Goal: Task Accomplishment & Management: Manage account settings

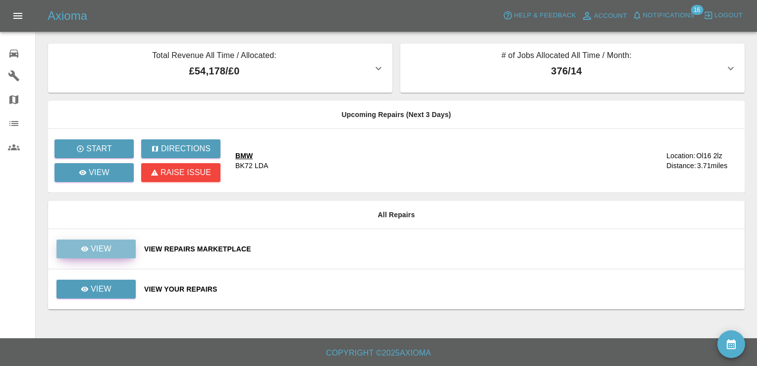
click at [104, 249] on p "View" at bounding box center [101, 249] width 21 height 12
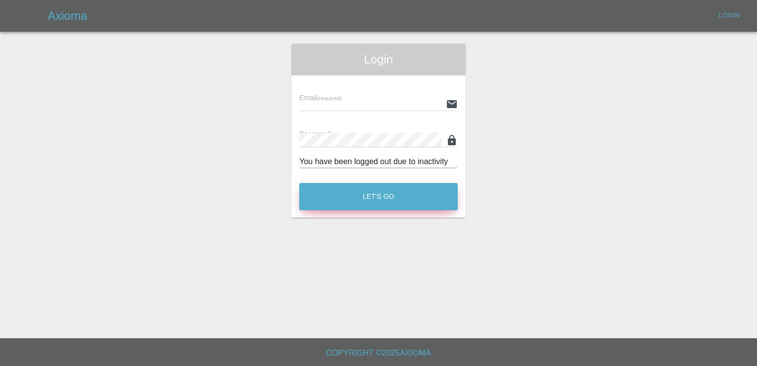
type input "[EMAIL_ADDRESS][DOMAIN_NAME]"
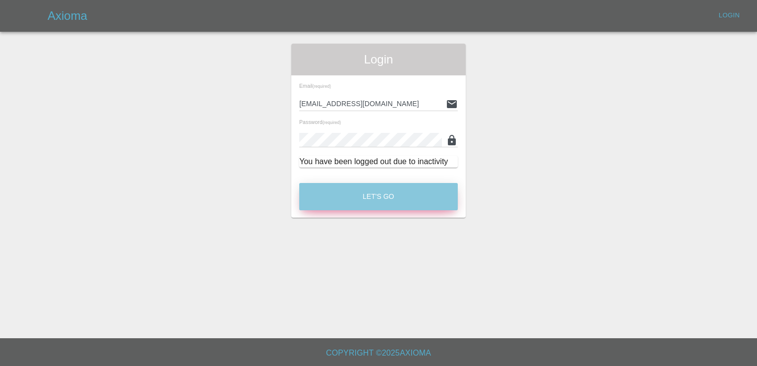
click at [378, 196] on button "Let's Go" at bounding box center [378, 196] width 158 height 27
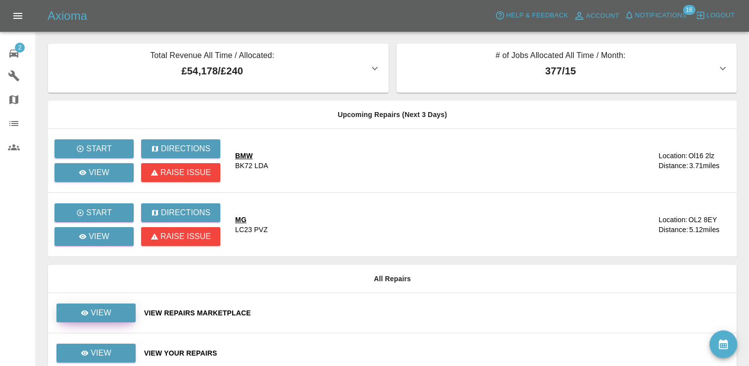
click at [102, 314] on p "View" at bounding box center [101, 313] width 21 height 12
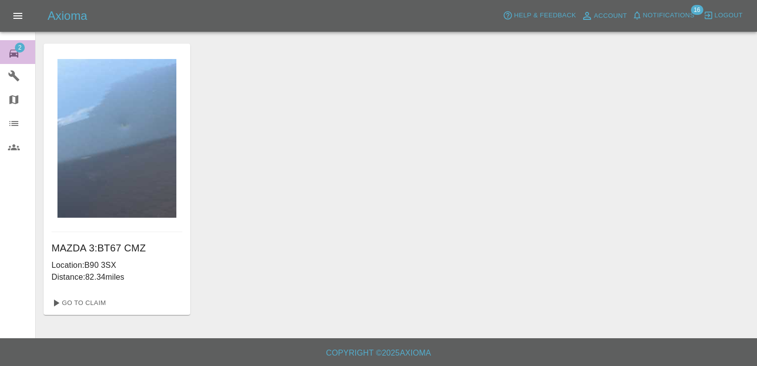
click at [18, 45] on span "2" at bounding box center [20, 48] width 10 height 10
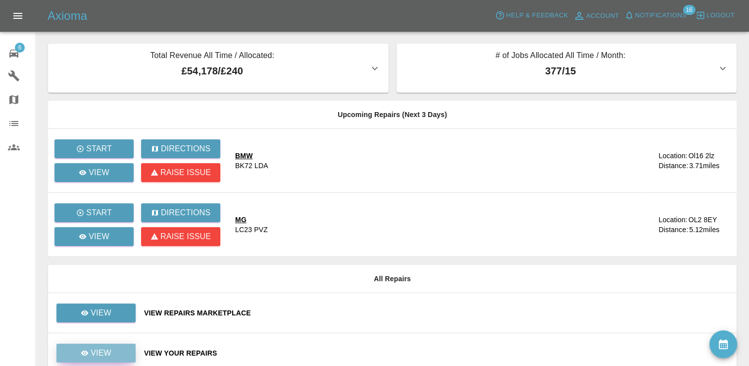
click at [105, 352] on p "View" at bounding box center [101, 353] width 21 height 12
click at [116, 351] on link "View" at bounding box center [95, 352] width 79 height 19
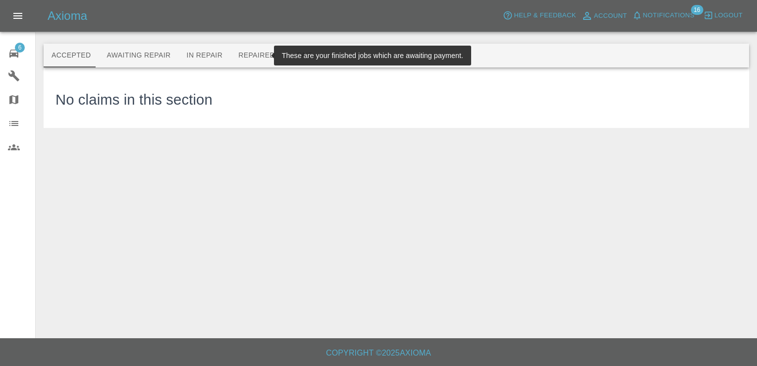
click at [251, 52] on button "Repaired" at bounding box center [256, 56] width 52 height 24
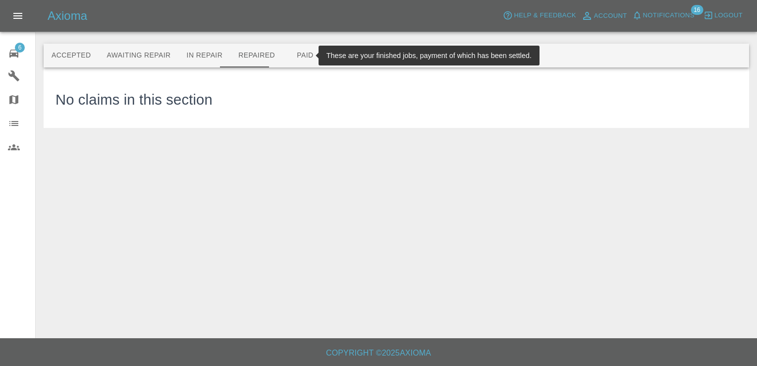
click at [293, 55] on button "Paid" at bounding box center [305, 56] width 45 height 24
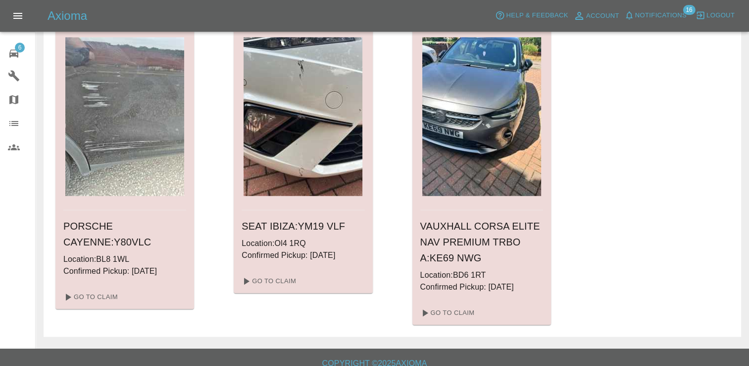
scroll to position [736, 0]
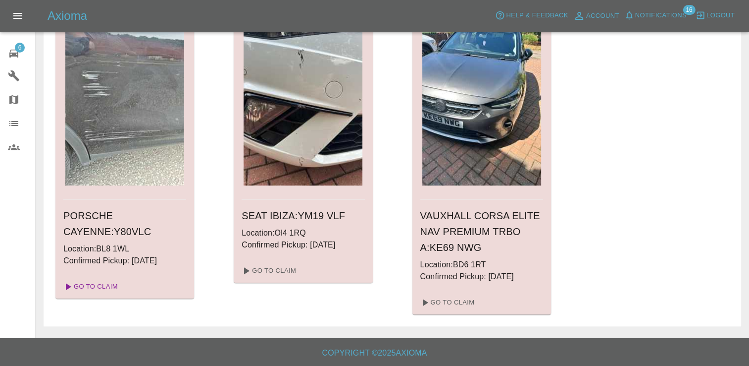
click at [101, 280] on link "Go To Claim" at bounding box center [89, 286] width 61 height 16
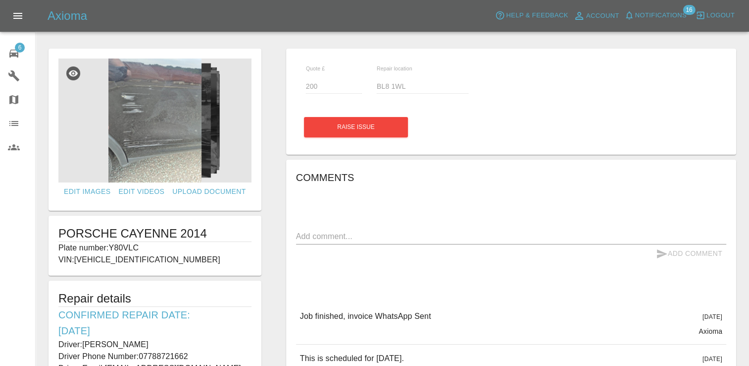
click at [17, 47] on span "6" at bounding box center [20, 48] width 10 height 10
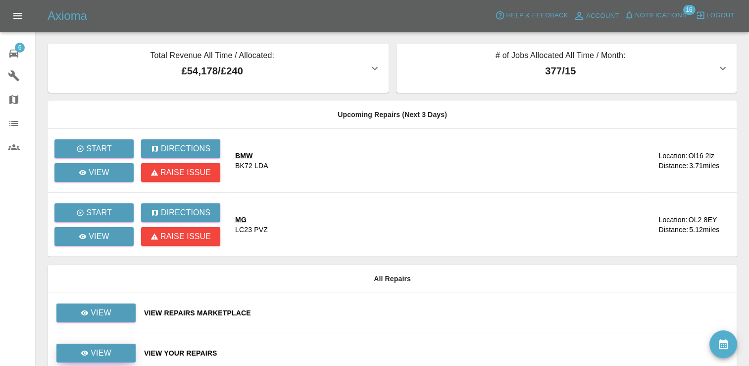
click at [109, 348] on p "View" at bounding box center [101, 353] width 21 height 12
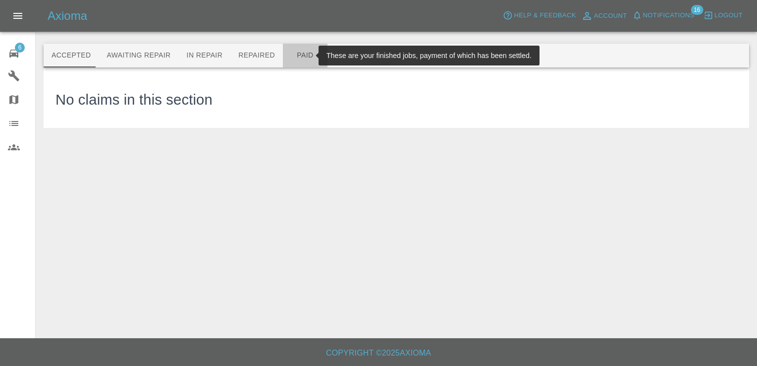
click at [295, 52] on button "Paid" at bounding box center [305, 56] width 45 height 24
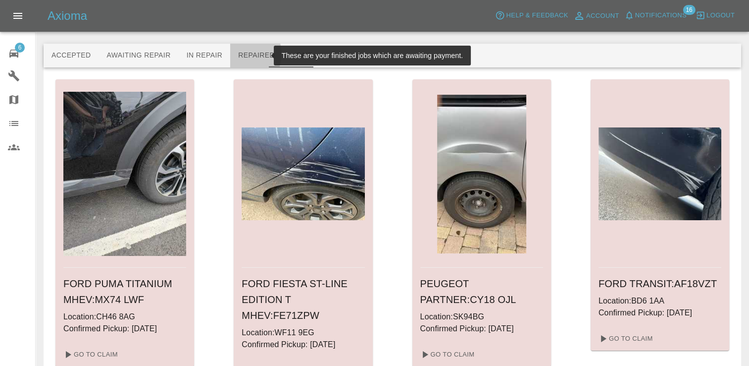
click at [233, 54] on button "Repaired" at bounding box center [256, 56] width 52 height 24
click at [244, 59] on button "Repaired" at bounding box center [256, 56] width 52 height 24
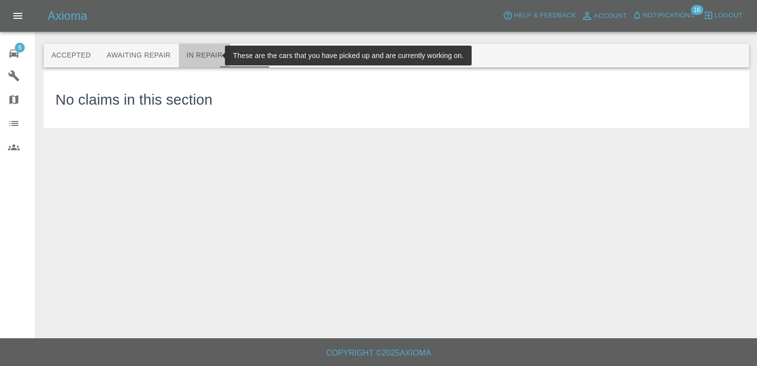
click at [191, 52] on button "In Repair" at bounding box center [205, 56] width 52 height 24
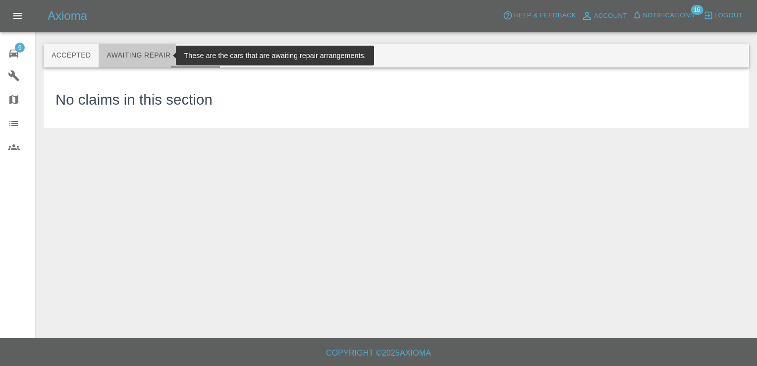
click at [118, 55] on button "Awaiting Repair" at bounding box center [139, 56] width 80 height 24
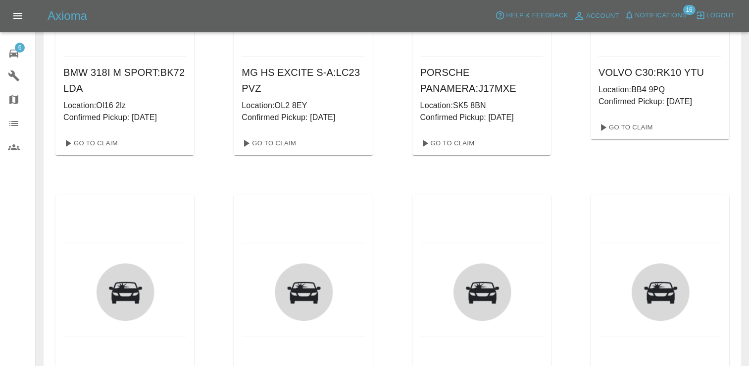
scroll to position [199, 0]
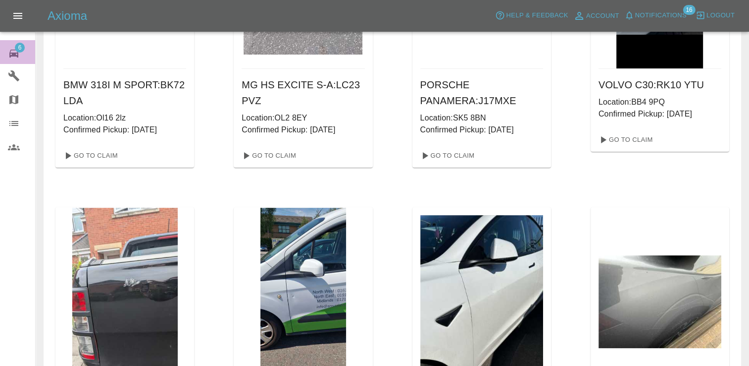
click at [19, 49] on span "6" at bounding box center [20, 48] width 10 height 10
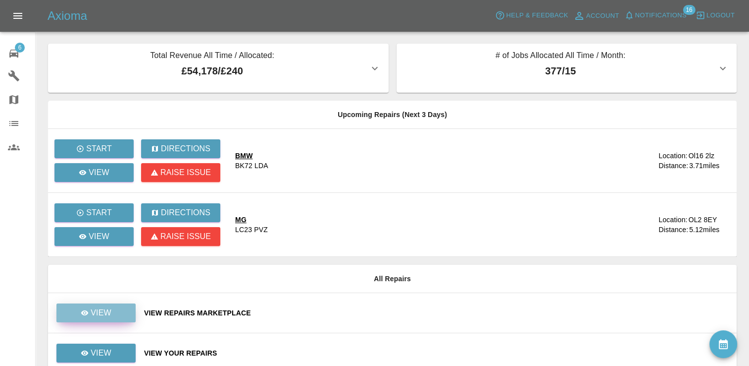
click at [101, 309] on p "View" at bounding box center [101, 313] width 21 height 12
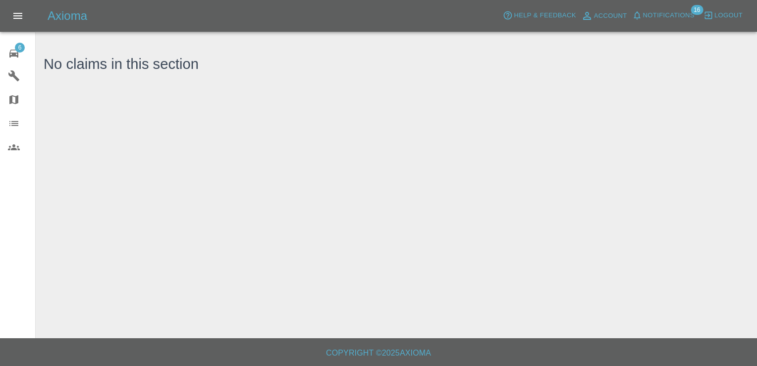
click at [23, 46] on span "6" at bounding box center [20, 48] width 10 height 10
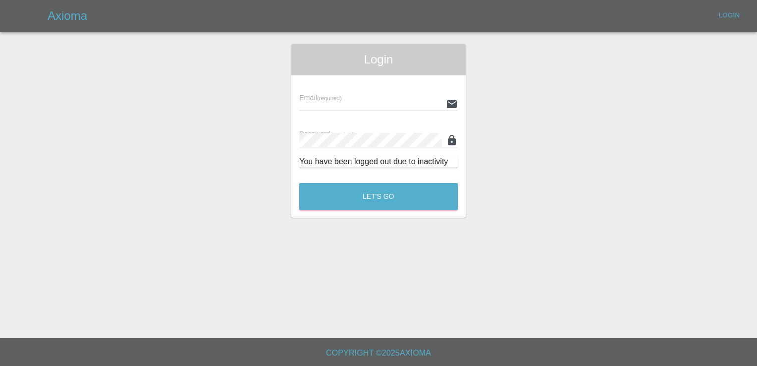
type input "[EMAIL_ADDRESS][DOMAIN_NAME]"
click at [388, 200] on button "Let's Go" at bounding box center [378, 196] width 158 height 27
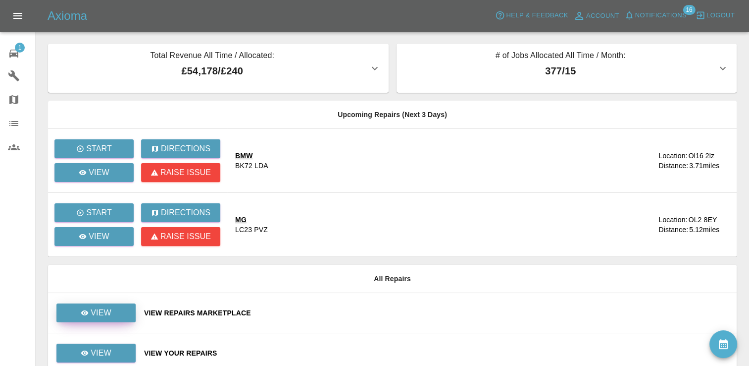
click at [98, 314] on p "View" at bounding box center [101, 313] width 21 height 12
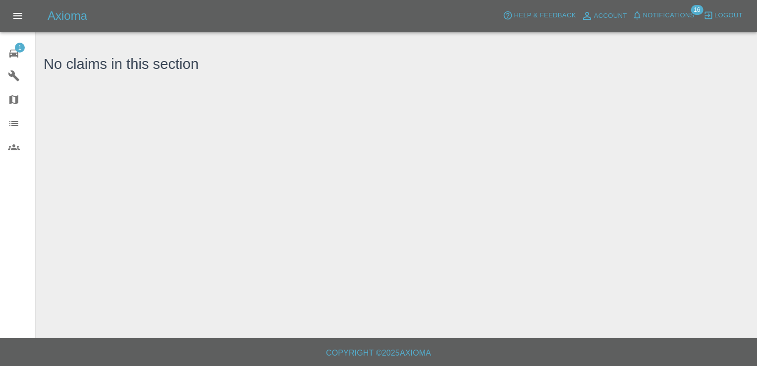
click at [16, 54] on icon at bounding box center [13, 54] width 9 height 8
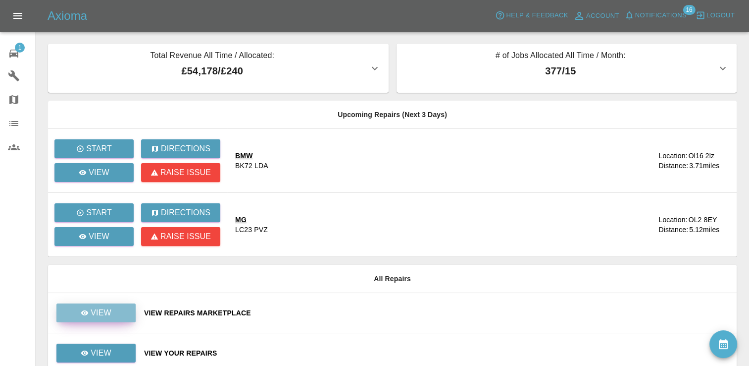
click at [104, 312] on p "View" at bounding box center [101, 313] width 21 height 12
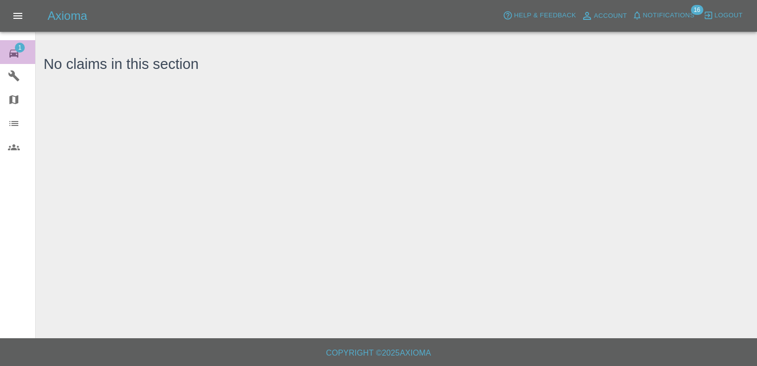
click at [16, 49] on span "1" at bounding box center [20, 48] width 10 height 10
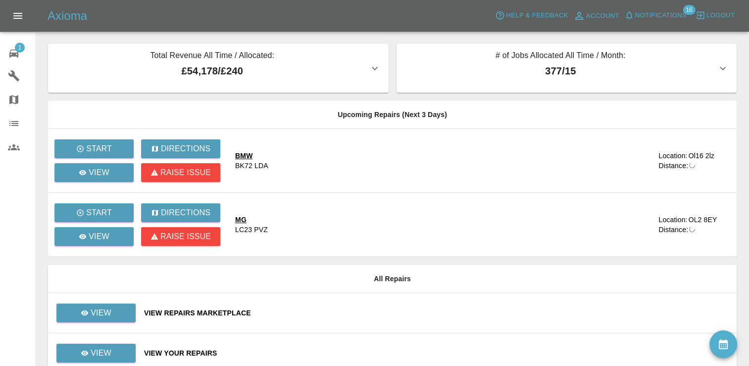
click at [186, 308] on div "View Repairs Marketplace" at bounding box center [436, 313] width 585 height 10
